Goal: Task Accomplishment & Management: Use online tool/utility

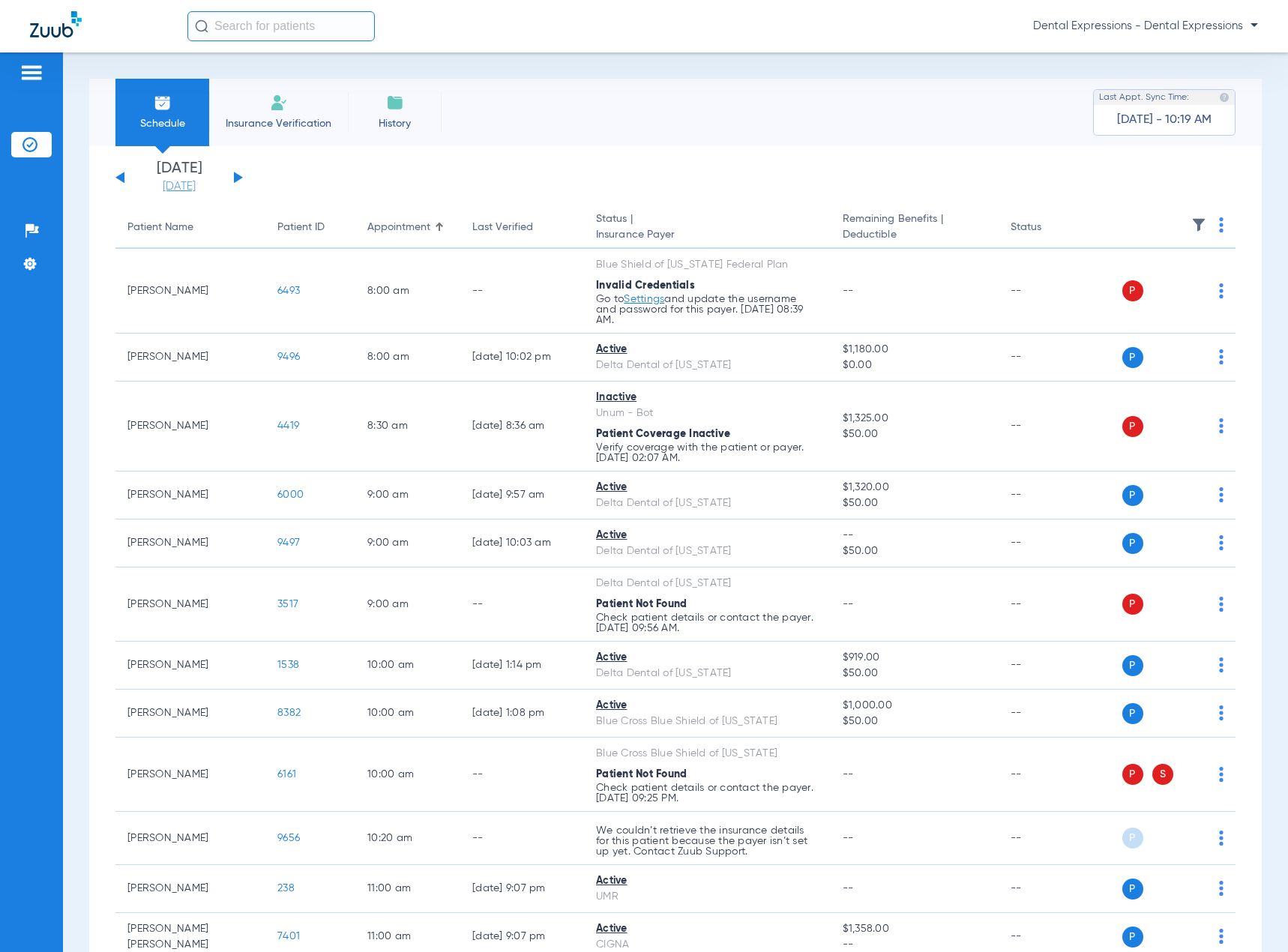
click at [184, 188] on link "[DATE]" at bounding box center [179, 186] width 90 height 15
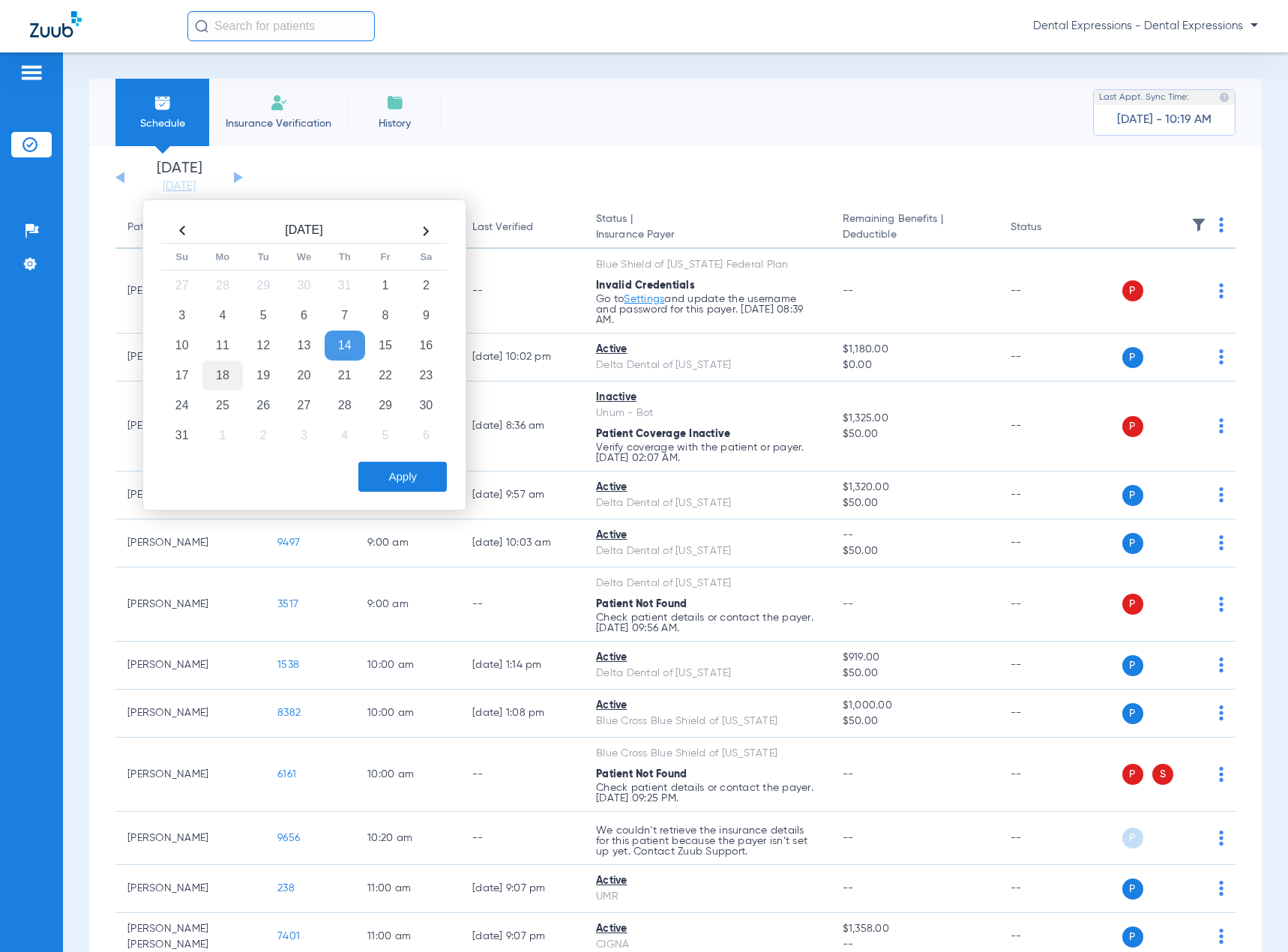
click at [221, 384] on td "18" at bounding box center [222, 375] width 40 height 30
drag, startPoint x: 405, startPoint y: 475, endPoint x: 413, endPoint y: 476, distance: 8.1
click at [405, 476] on button "Apply" at bounding box center [403, 477] width 88 height 30
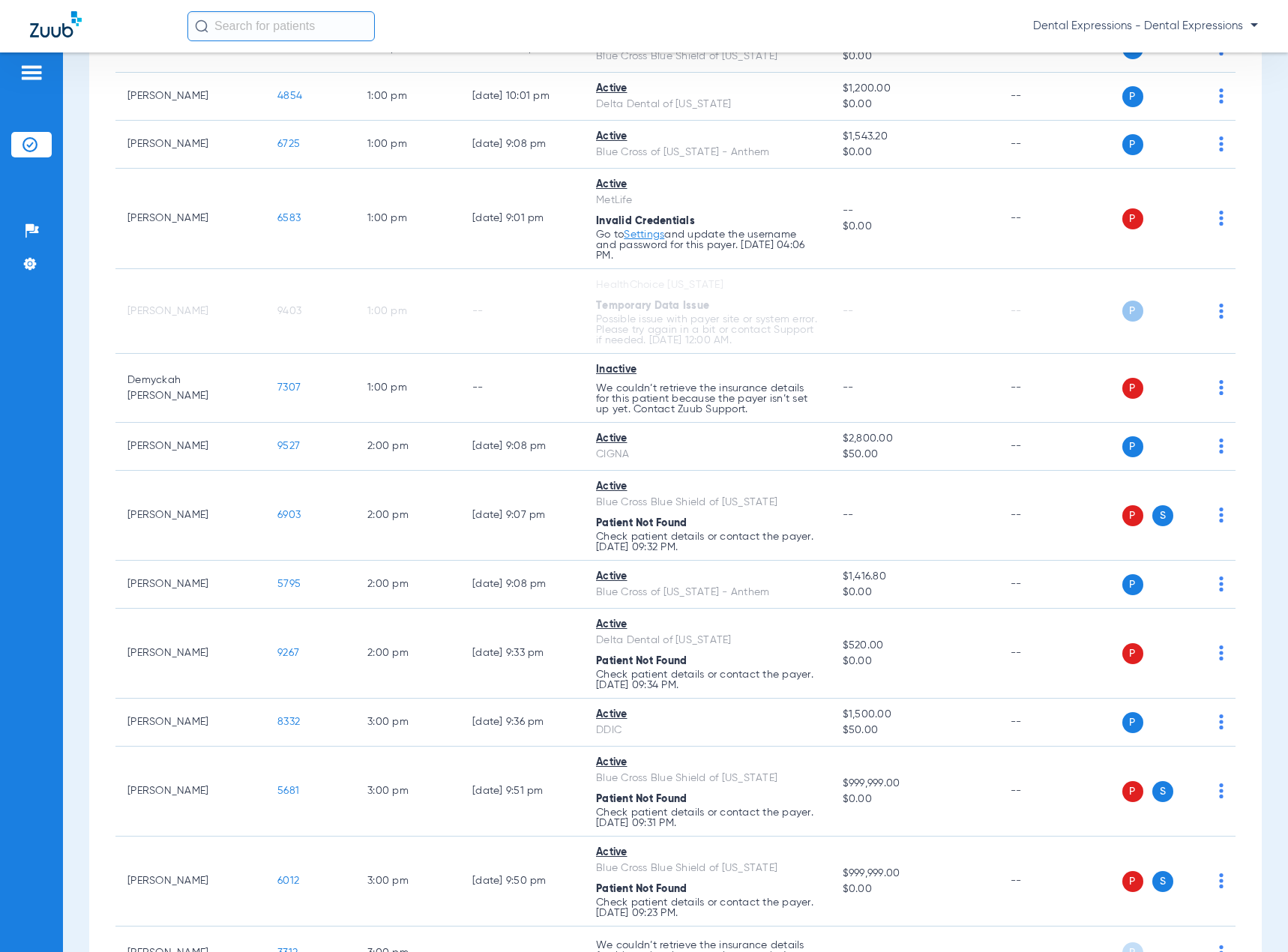
scroll to position [1424, 0]
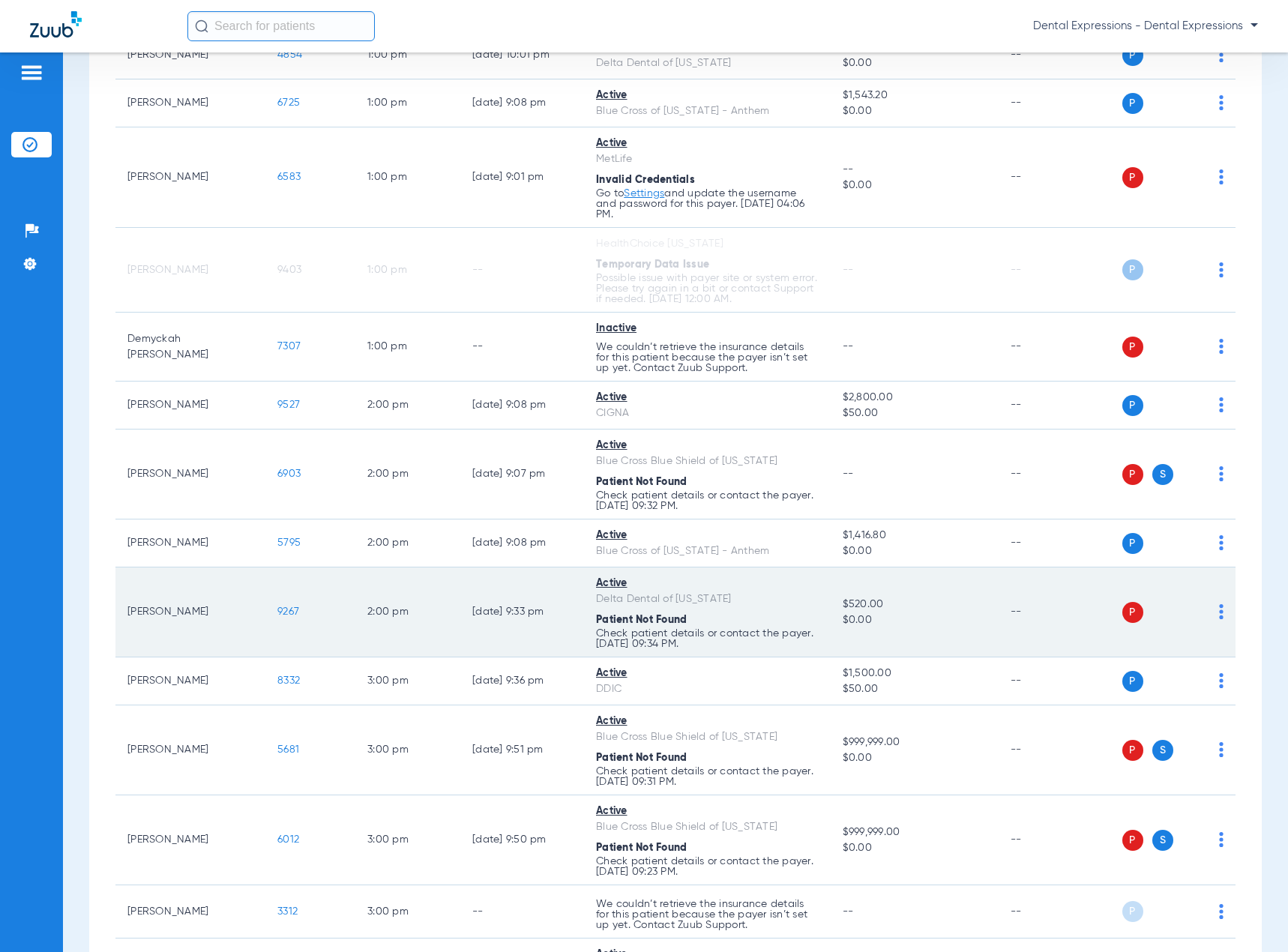
click at [1219, 612] on img at bounding box center [1222, 612] width 5 height 15
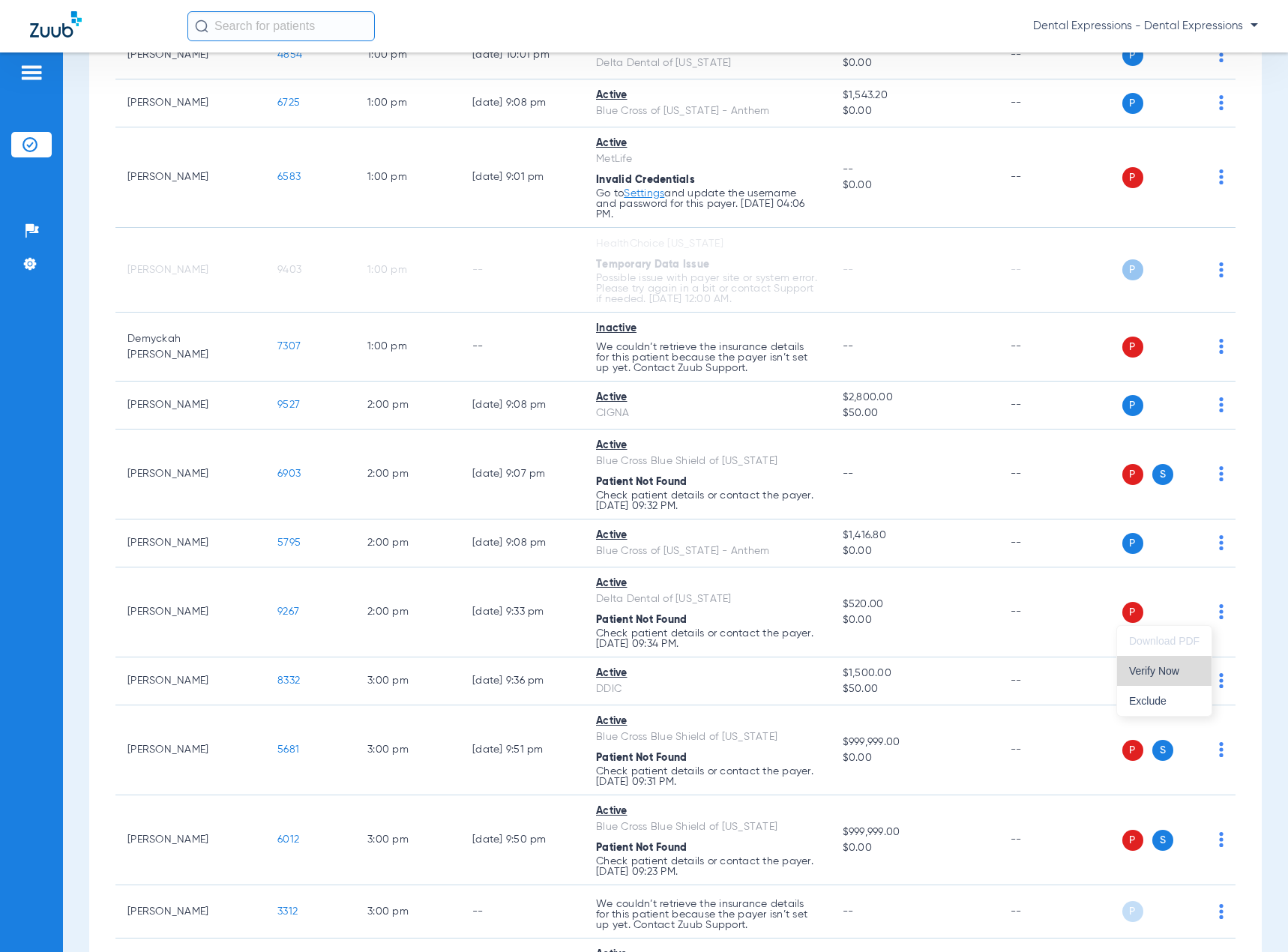
click at [1165, 672] on span "Verify Now" at bounding box center [1163, 671] width 70 height 10
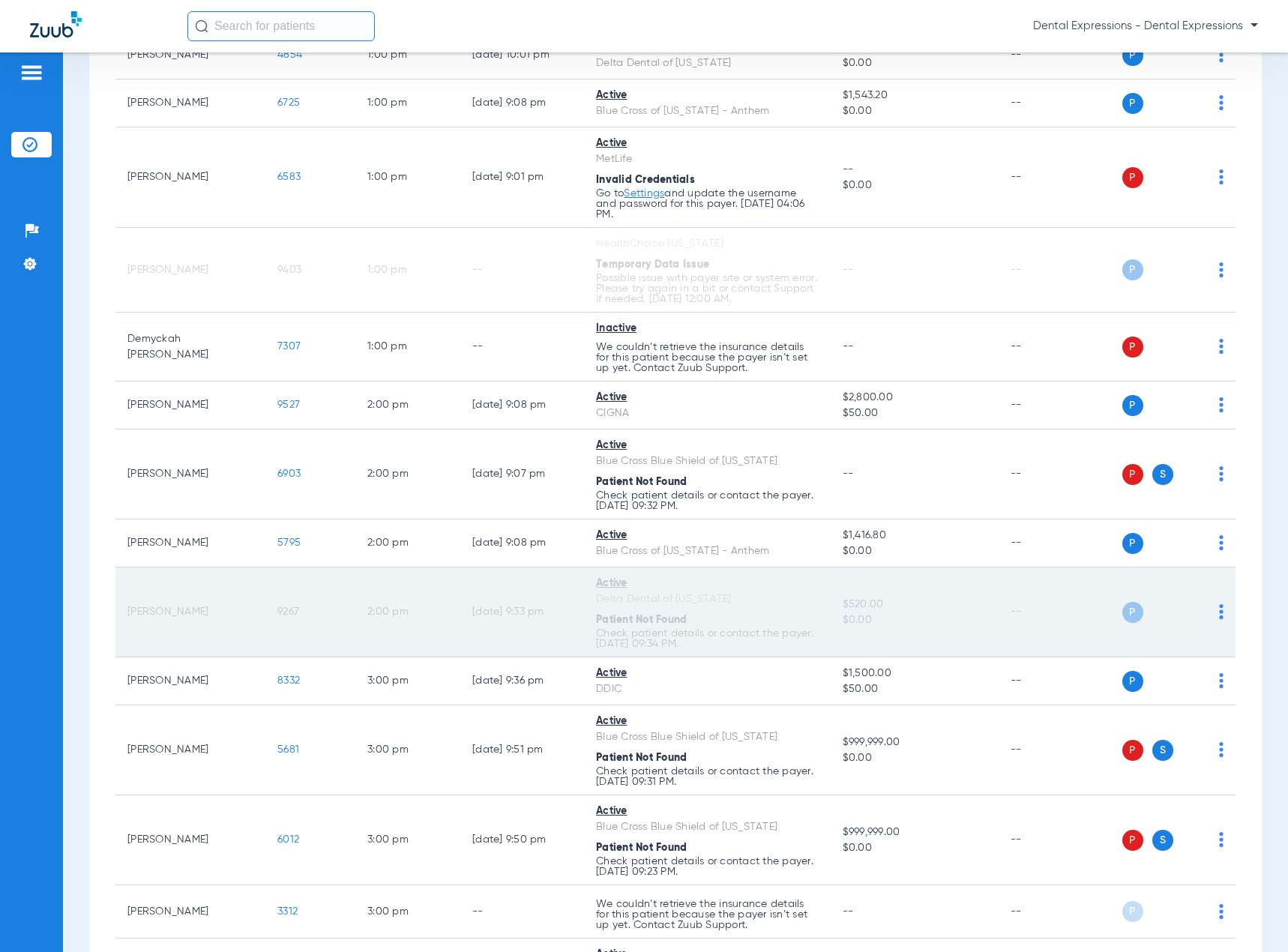
click at [1207, 611] on div "P S" at bounding box center [1161, 612] width 124 height 21
drag, startPoint x: 1207, startPoint y: 611, endPoint x: 989, endPoint y: 590, distance: 219.0
click at [977, 591] on td "$520.00 $0.00" at bounding box center [914, 612] width 168 height 90
click at [1219, 608] on img at bounding box center [1222, 612] width 5 height 15
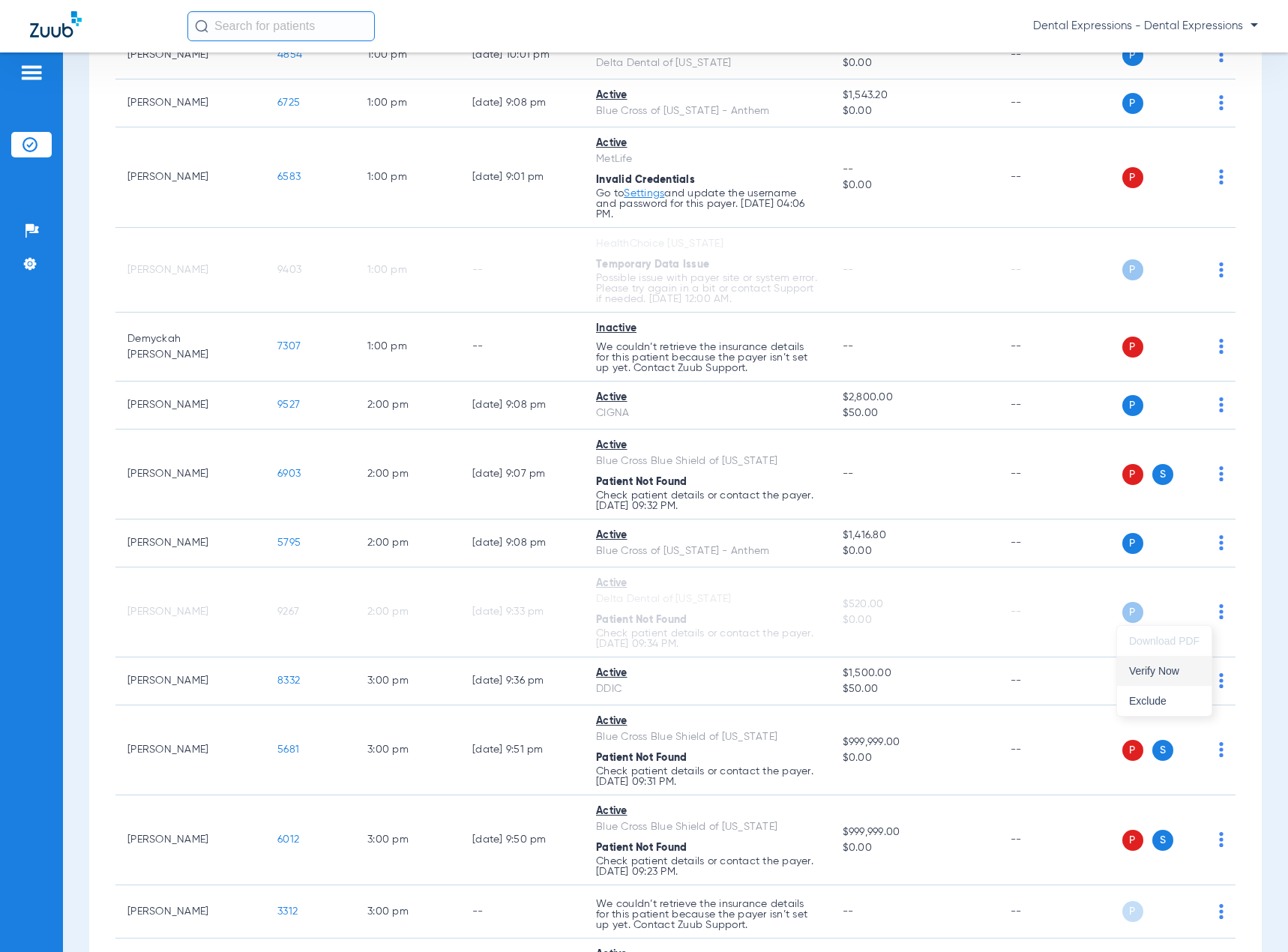
click at [1171, 673] on span "Verify Now" at bounding box center [1163, 671] width 70 height 10
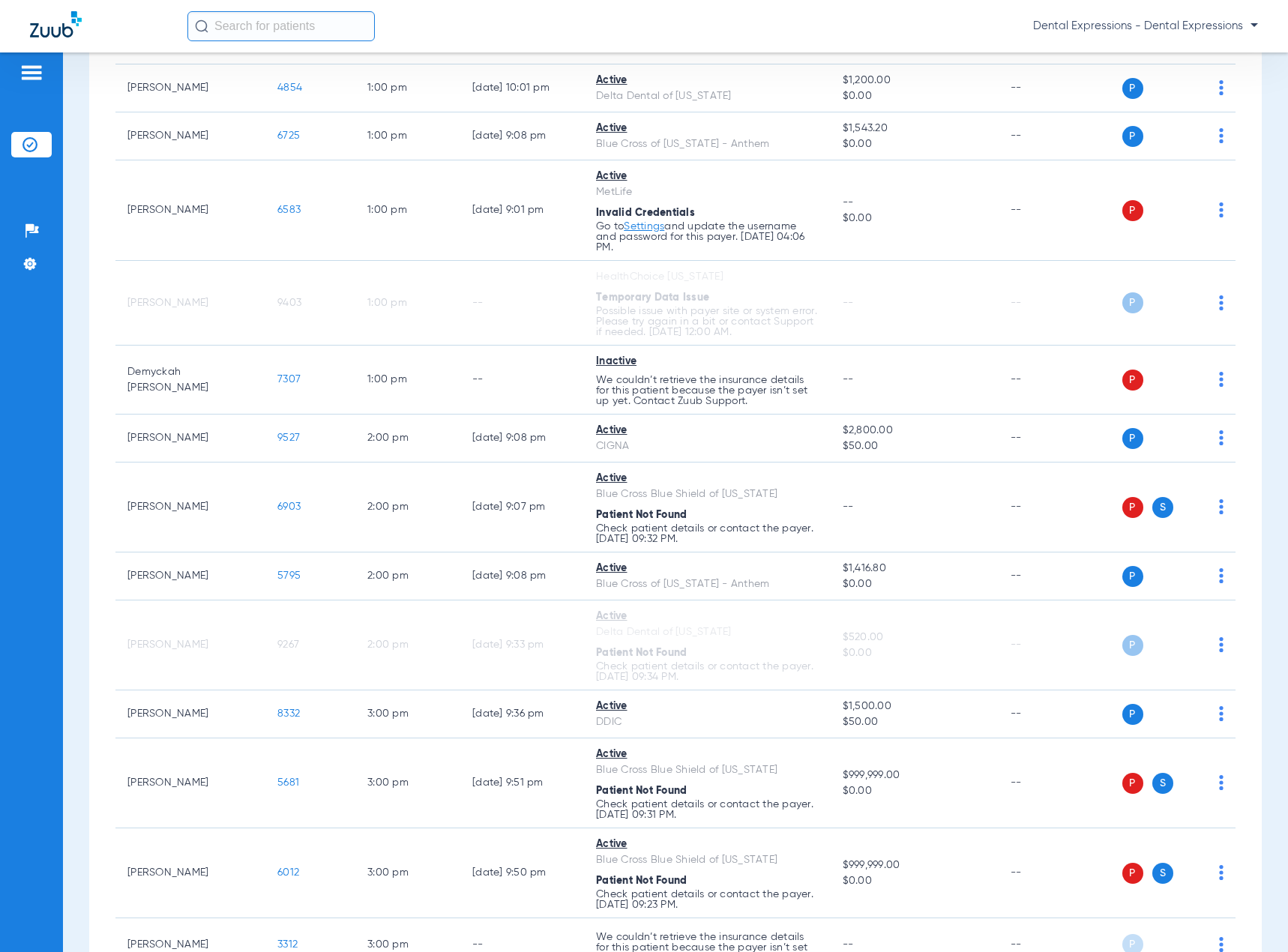
scroll to position [1424, 0]
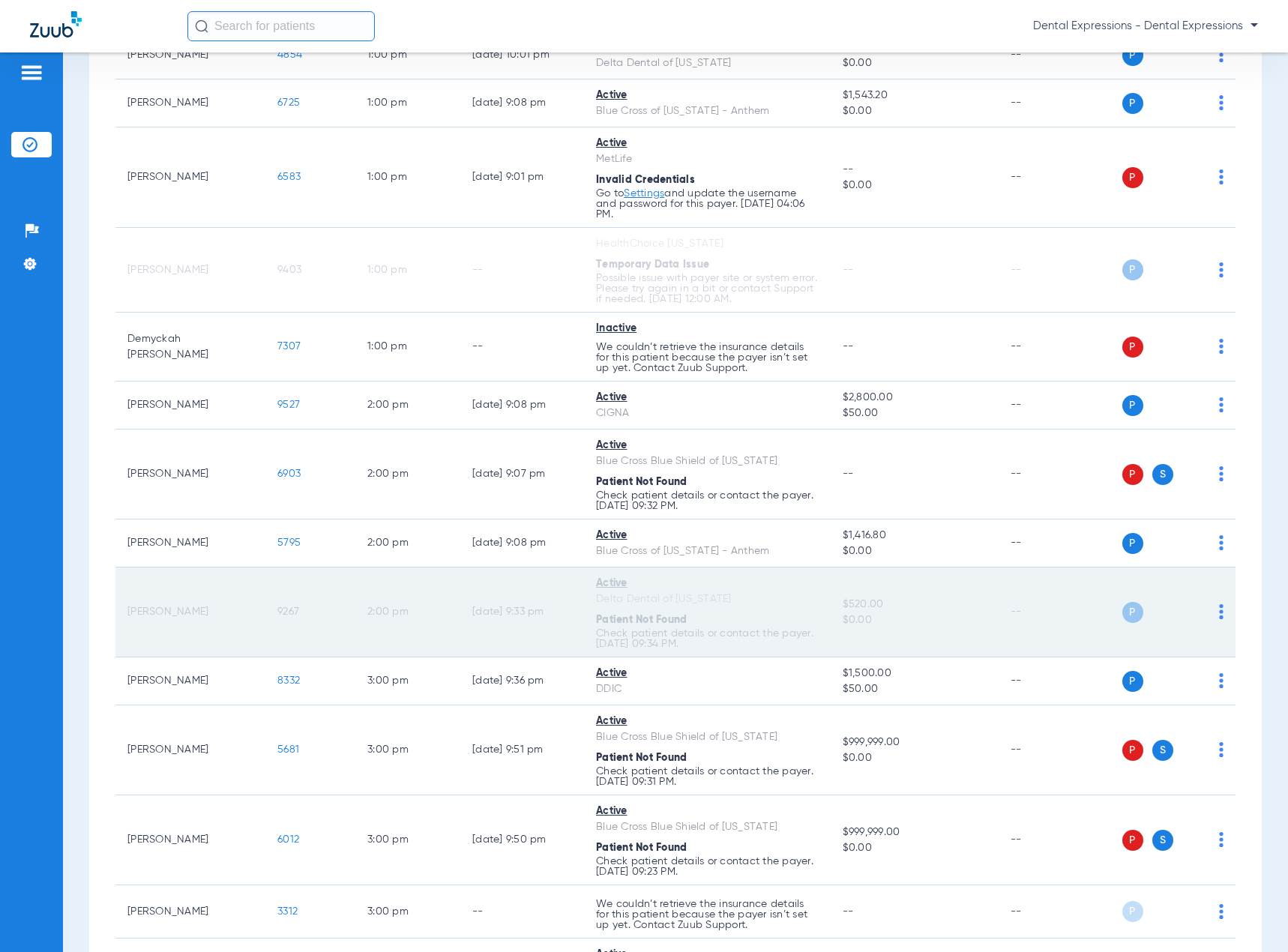
click at [670, 603] on div "Delta Dental of [US_STATE]" at bounding box center [707, 599] width 222 height 16
click at [1122, 615] on span "P" at bounding box center [1133, 612] width 21 height 21
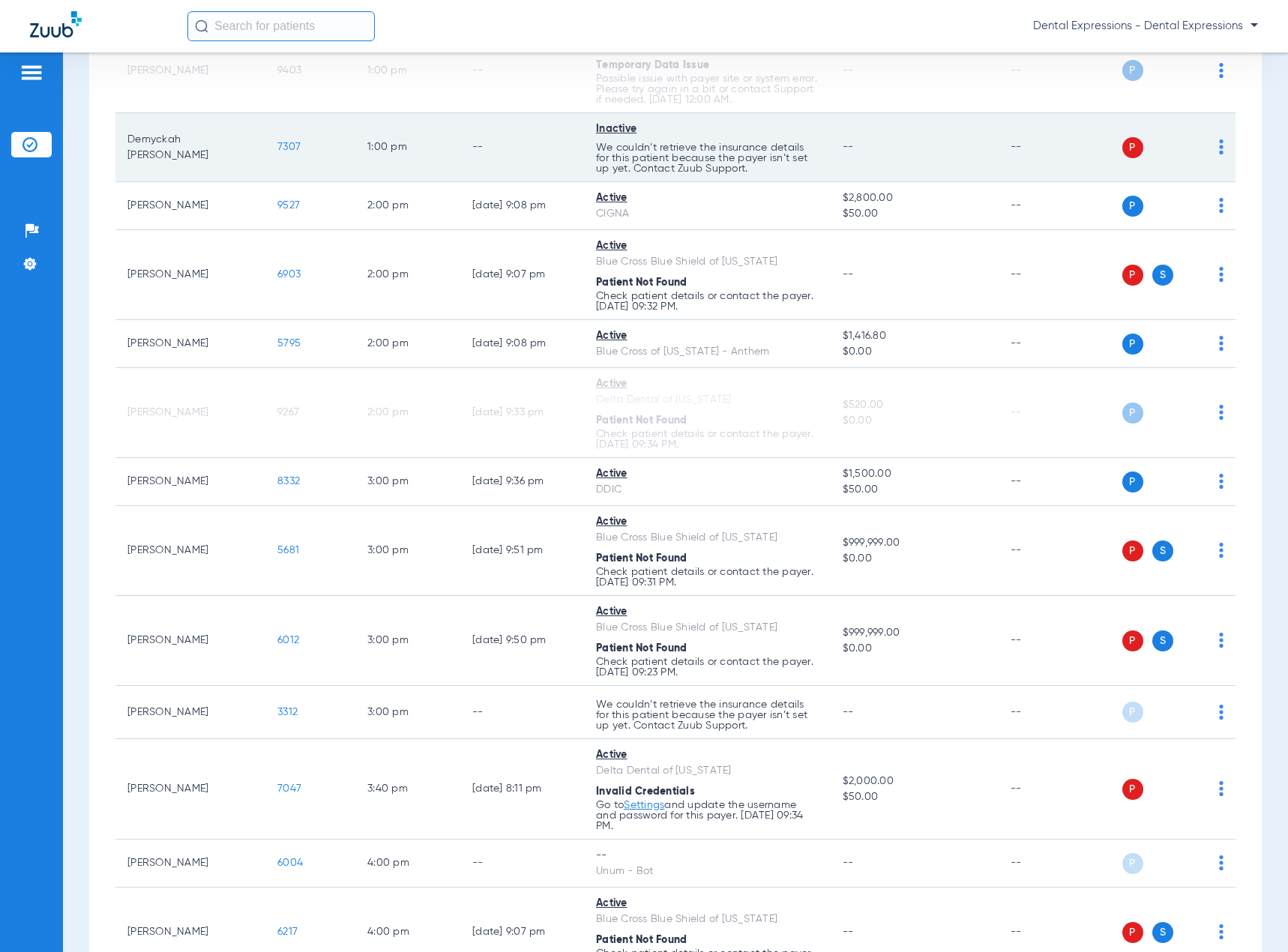
scroll to position [1724, 0]
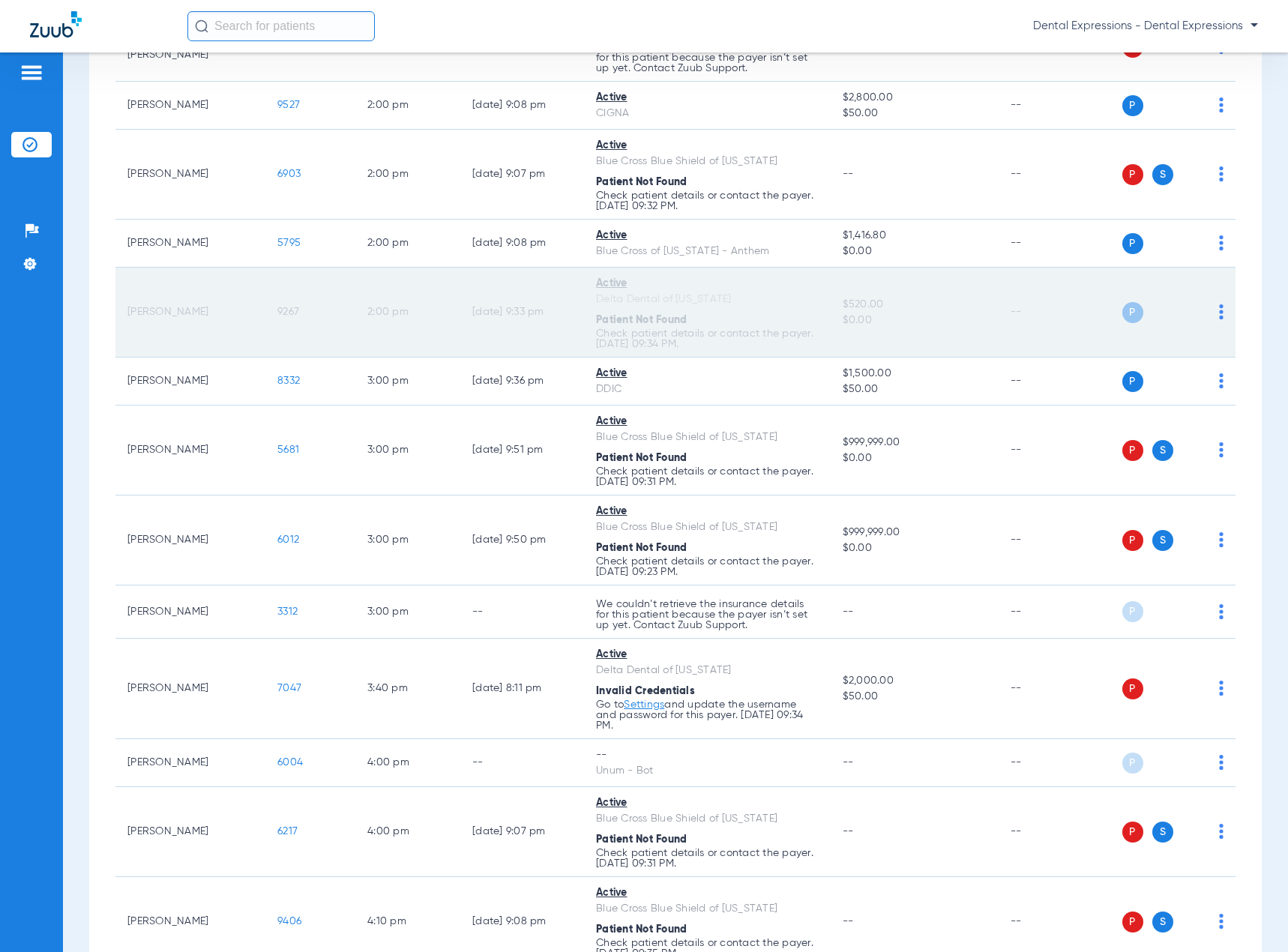
click at [1127, 317] on span "P" at bounding box center [1133, 312] width 21 height 21
click at [1122, 314] on span "P" at bounding box center [1133, 312] width 21 height 21
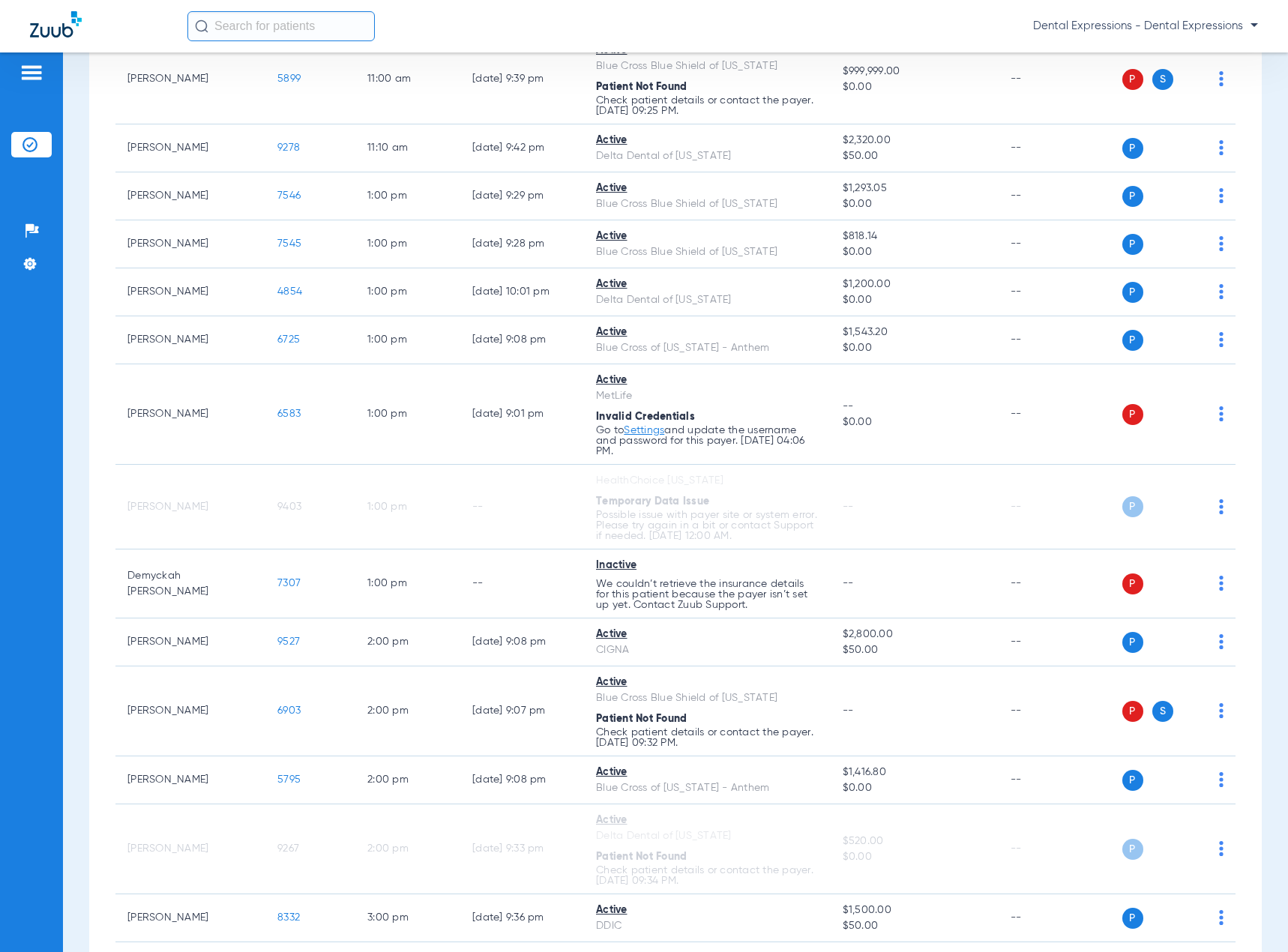
scroll to position [1199, 0]
